Goal: Task Accomplishment & Management: Manage account settings

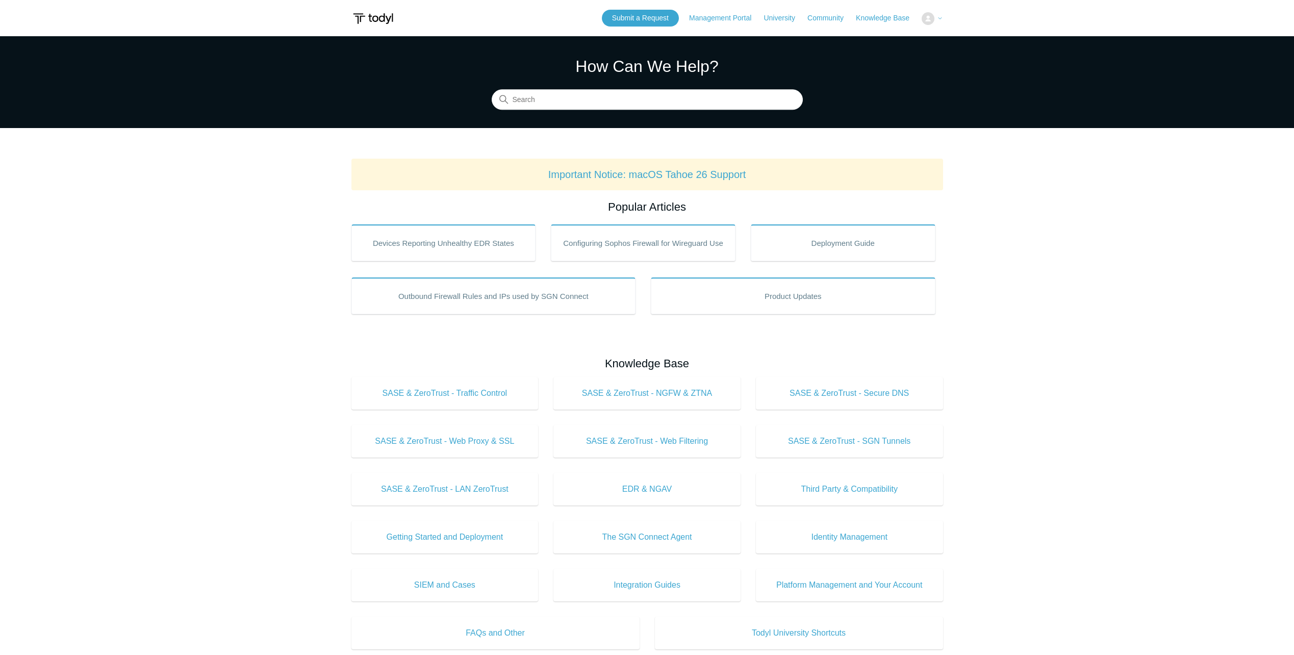
click at [941, 18] on icon at bounding box center [939, 19] width 3 height 2
click at [938, 17] on icon at bounding box center [940, 18] width 6 height 6
click at [929, 20] on img at bounding box center [927, 18] width 13 height 13
click at [929, 20] on span "Beyond IT Support" at bounding box center [904, 18] width 59 height 8
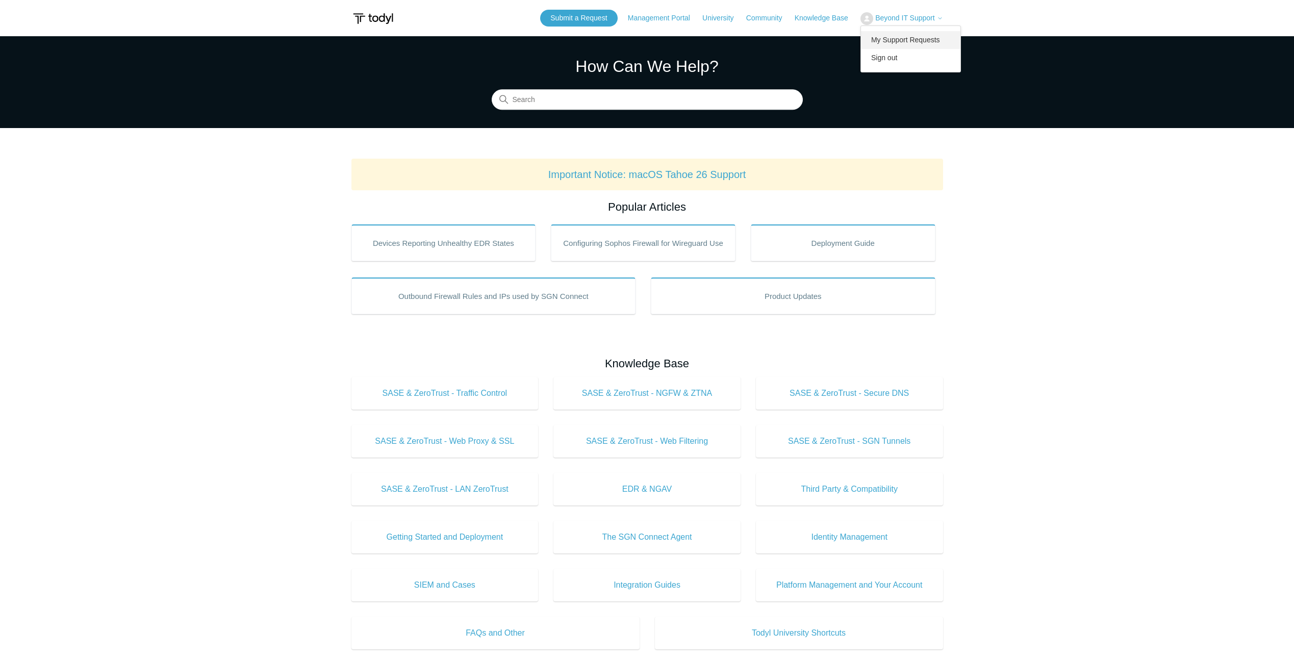
click at [931, 38] on link "My Support Requests" at bounding box center [910, 40] width 99 height 18
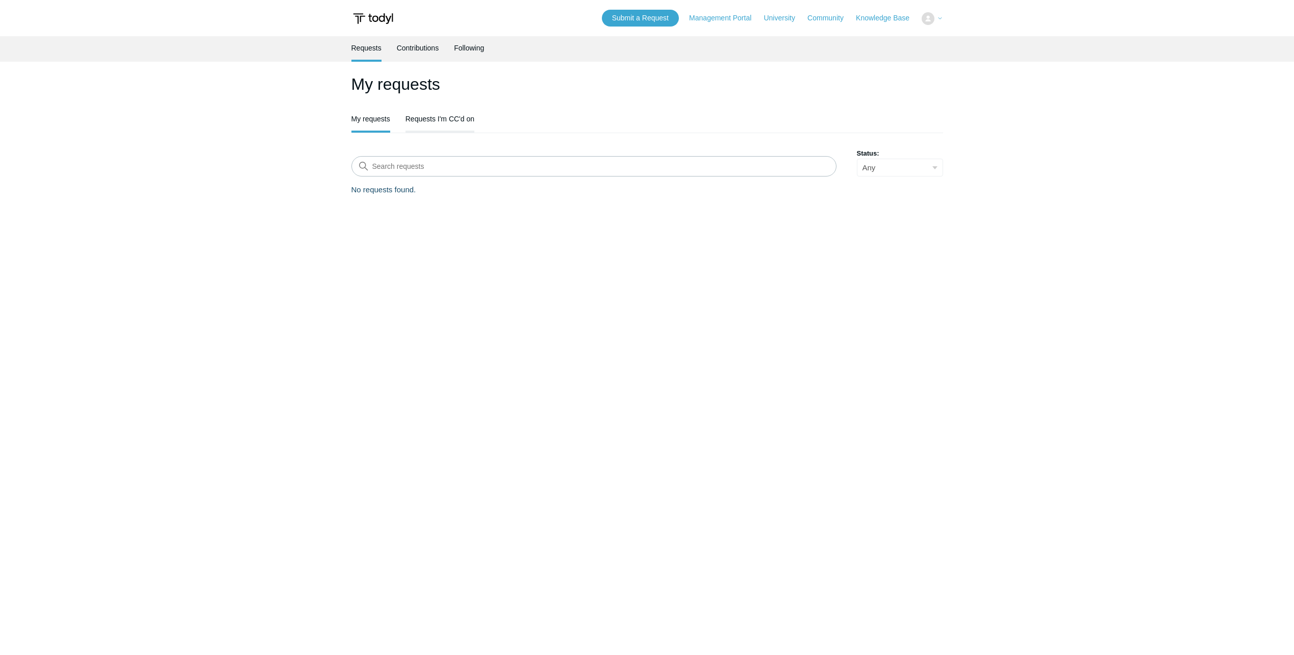
click at [424, 119] on link "Requests I'm CC'd on" at bounding box center [439, 117] width 69 height 21
click at [378, 121] on link "My requests" at bounding box center [370, 117] width 39 height 21
click at [412, 48] on link "Contributions" at bounding box center [418, 46] width 42 height 21
click at [476, 47] on link "Following" at bounding box center [469, 46] width 30 height 21
click at [369, 50] on link "Requests" at bounding box center [366, 46] width 30 height 21
